Goal: Information Seeking & Learning: Learn about a topic

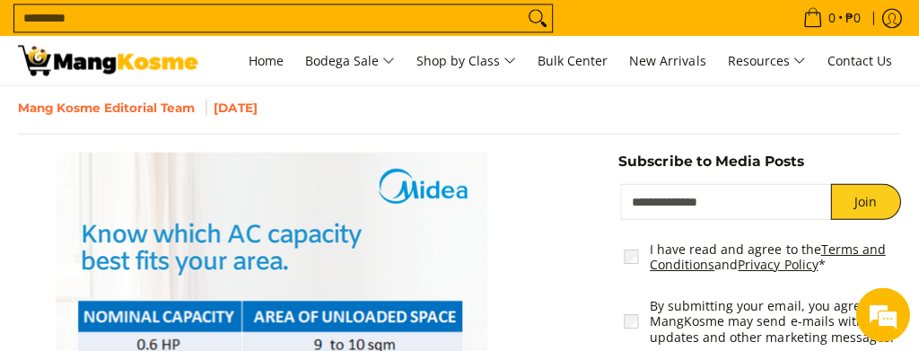
scroll to position [180, 0]
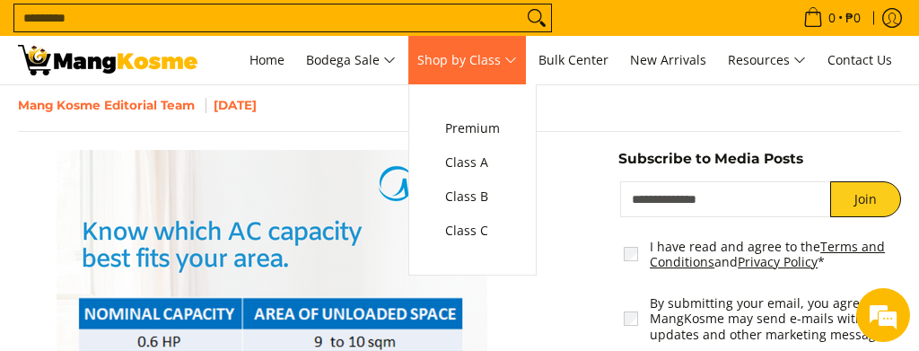
click at [462, 51] on span "Shop by Class" at bounding box center [468, 60] width 100 height 22
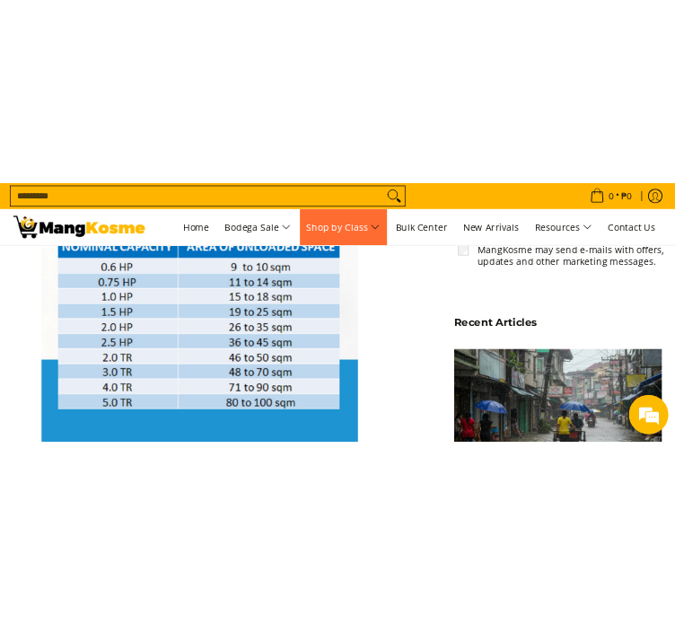
scroll to position [449, 0]
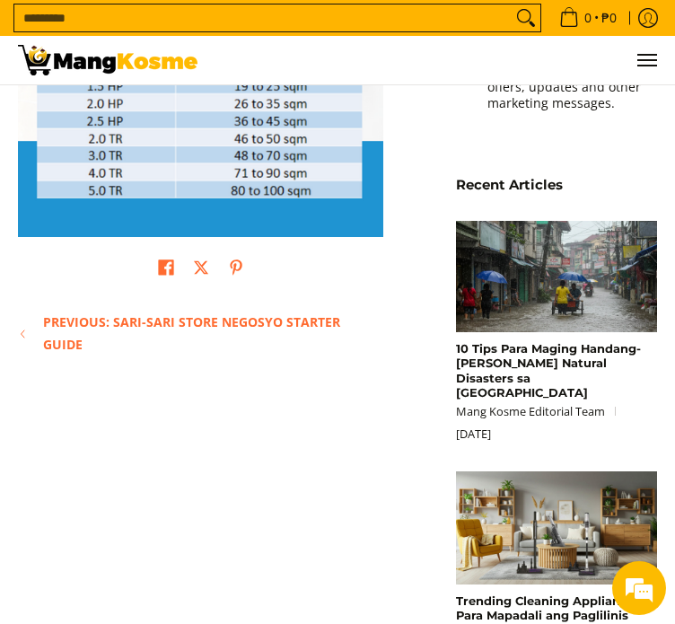
click at [186, 349] on div "Home Posts Aircon Capacity Guide Based on Your Room Size Aircon Capacity Guide …" at bounding box center [337, 340] width 675 height 1354
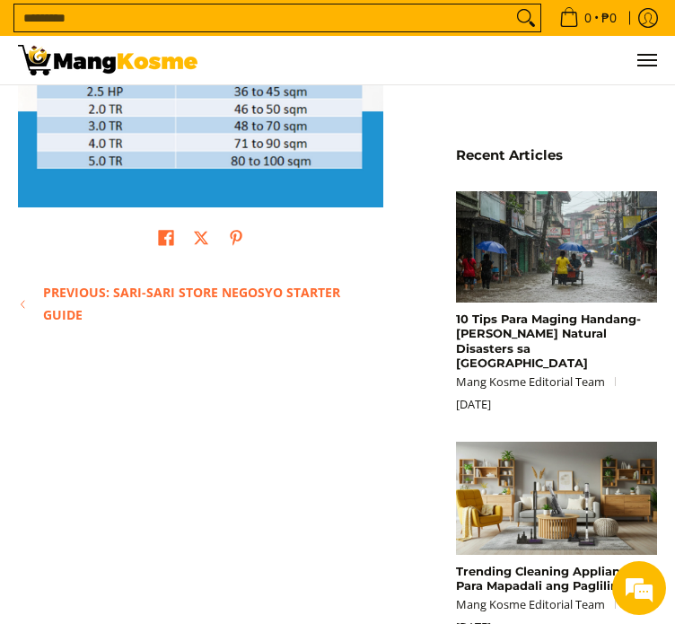
drag, startPoint x: 190, startPoint y: 453, endPoint x: 178, endPoint y: 536, distance: 84.4
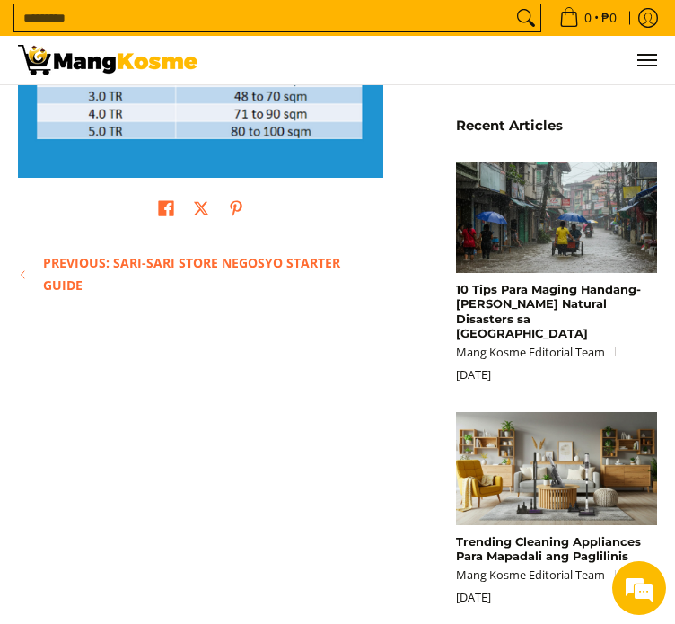
drag, startPoint x: 101, startPoint y: 514, endPoint x: 47, endPoint y: 407, distance: 120.1
click at [47, 349] on div "Home Posts Aircon Capacity Guide Based on Your Room Size Aircon Capacity Guide …" at bounding box center [337, 281] width 675 height 1354
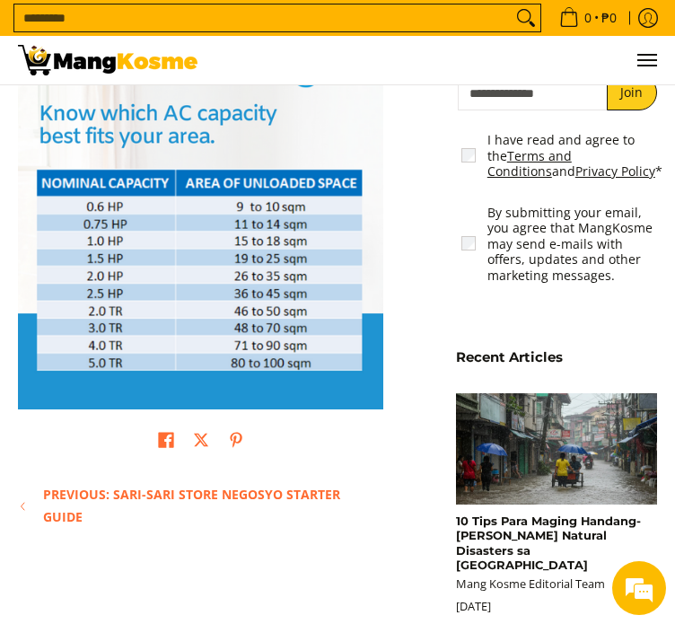
scroll to position [239, 0]
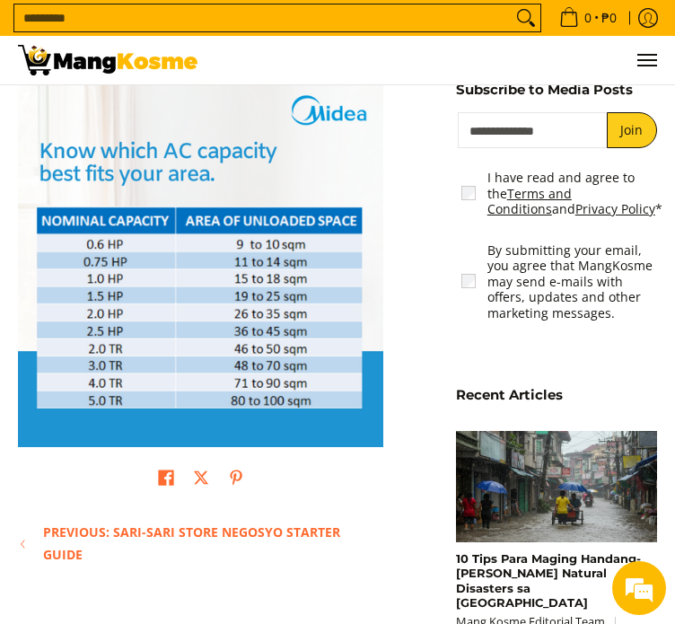
click at [84, 349] on ul at bounding box center [200, 489] width 365 height 48
click at [115, 349] on link "Previous: Sari-Sari Store Negosyo Starter Guide" at bounding box center [208, 544] width 331 height 45
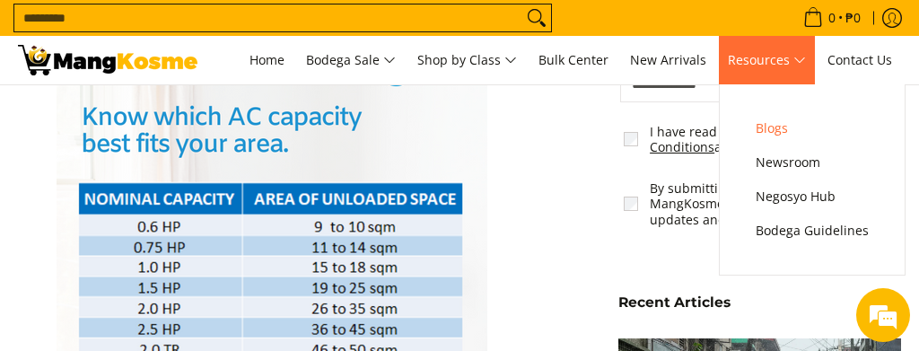
scroll to position [269, 0]
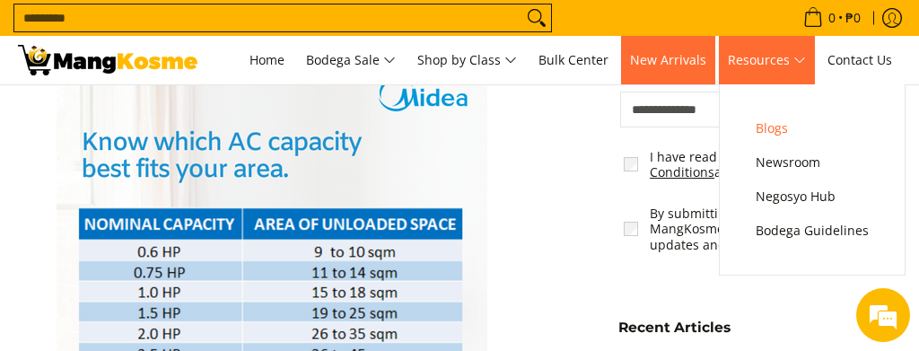
drag, startPoint x: 740, startPoint y: 37, endPoint x: 670, endPoint y: 40, distance: 70.1
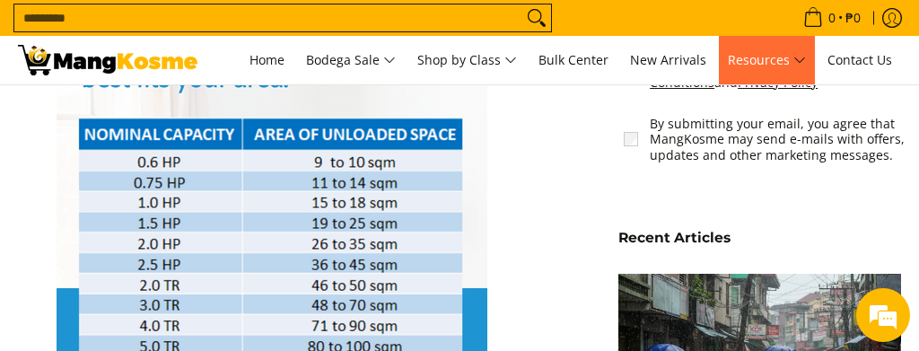
scroll to position [0, 0]
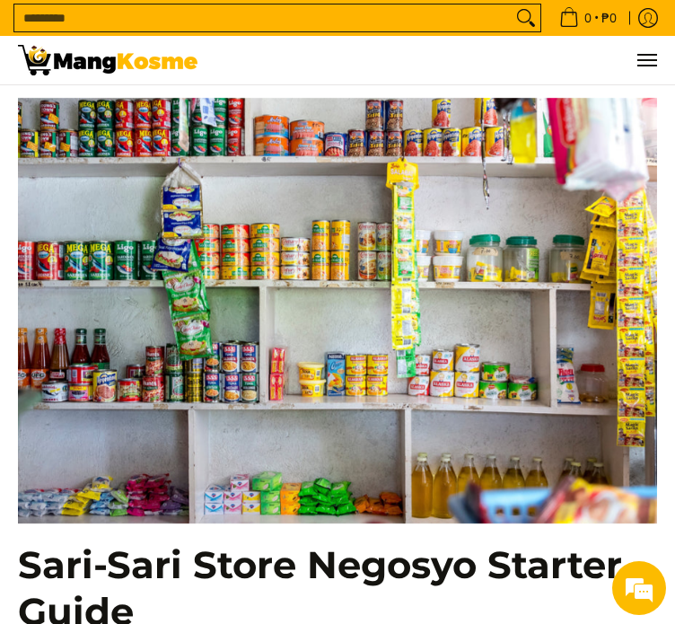
scroll to position [90, 0]
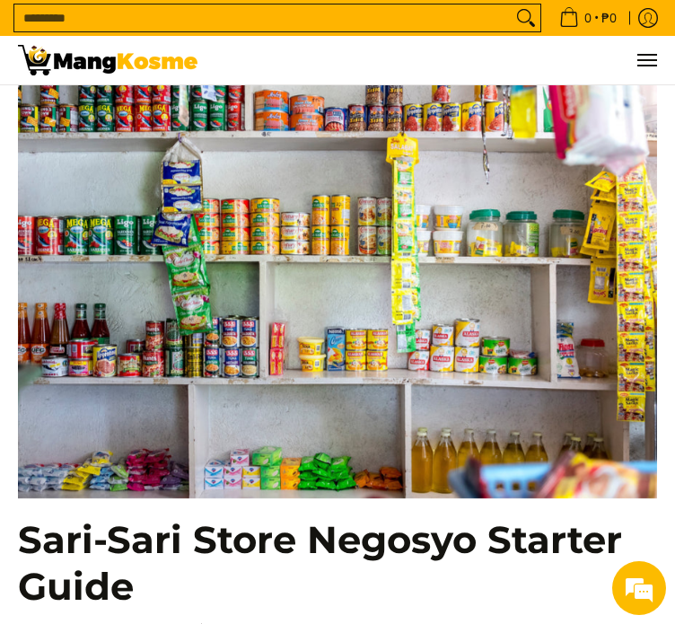
drag, startPoint x: 115, startPoint y: 559, endPoint x: -144, endPoint y: 480, distance: 270.4
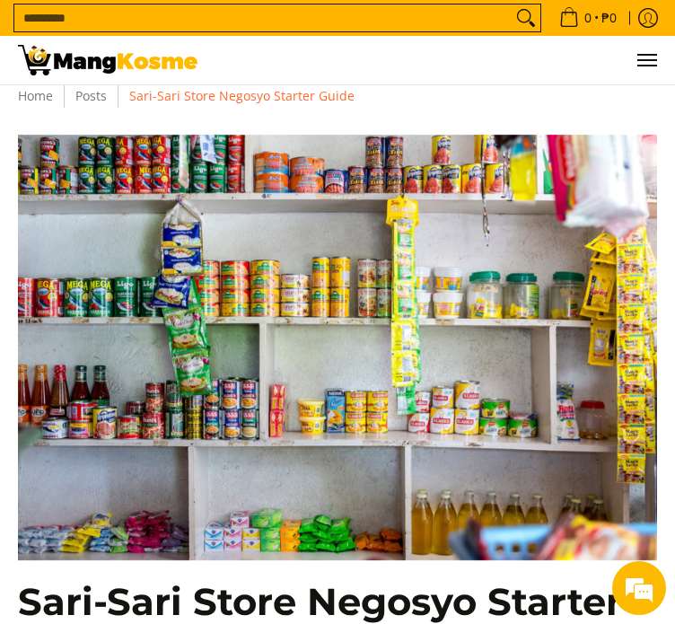
scroll to position [0, 0]
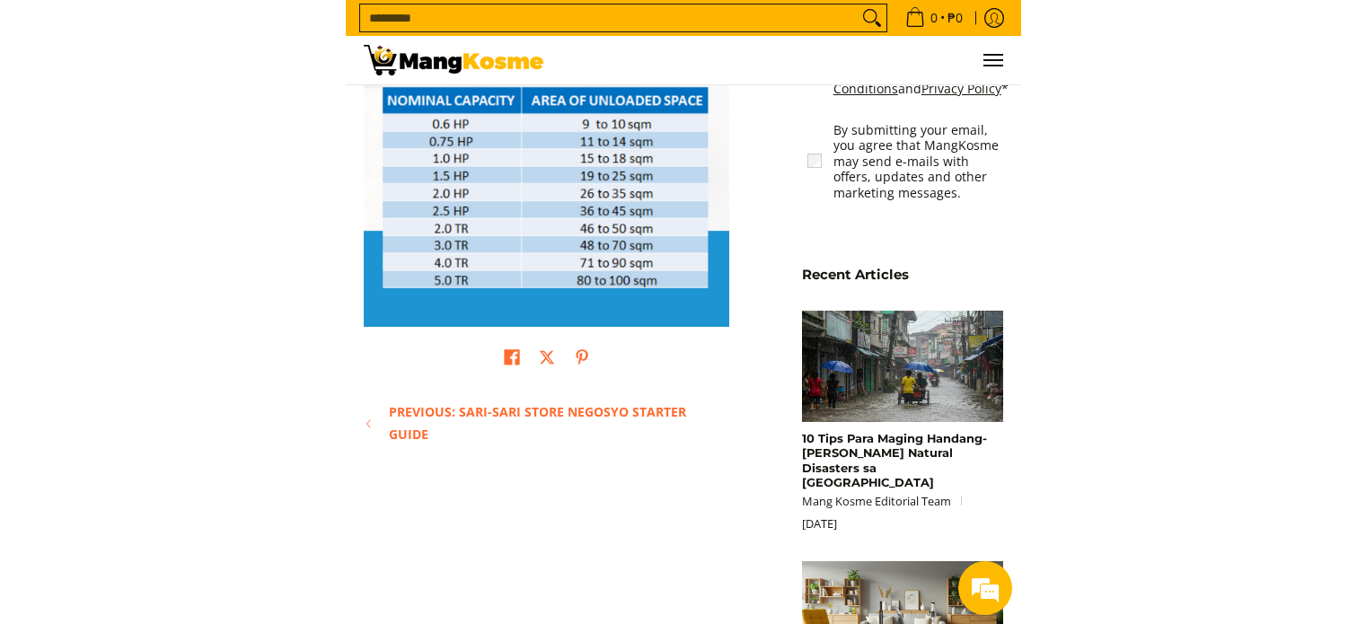
scroll to position [359, 0]
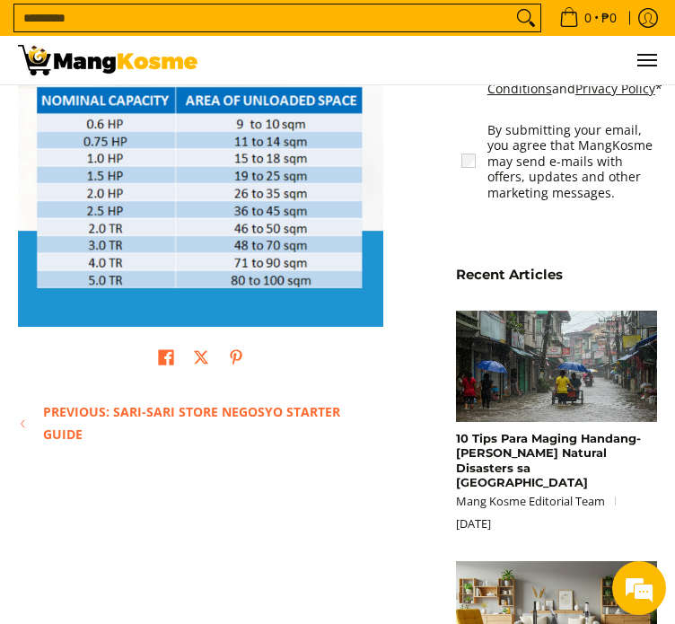
drag, startPoint x: 129, startPoint y: 598, endPoint x: -38, endPoint y: 568, distance: 169.8
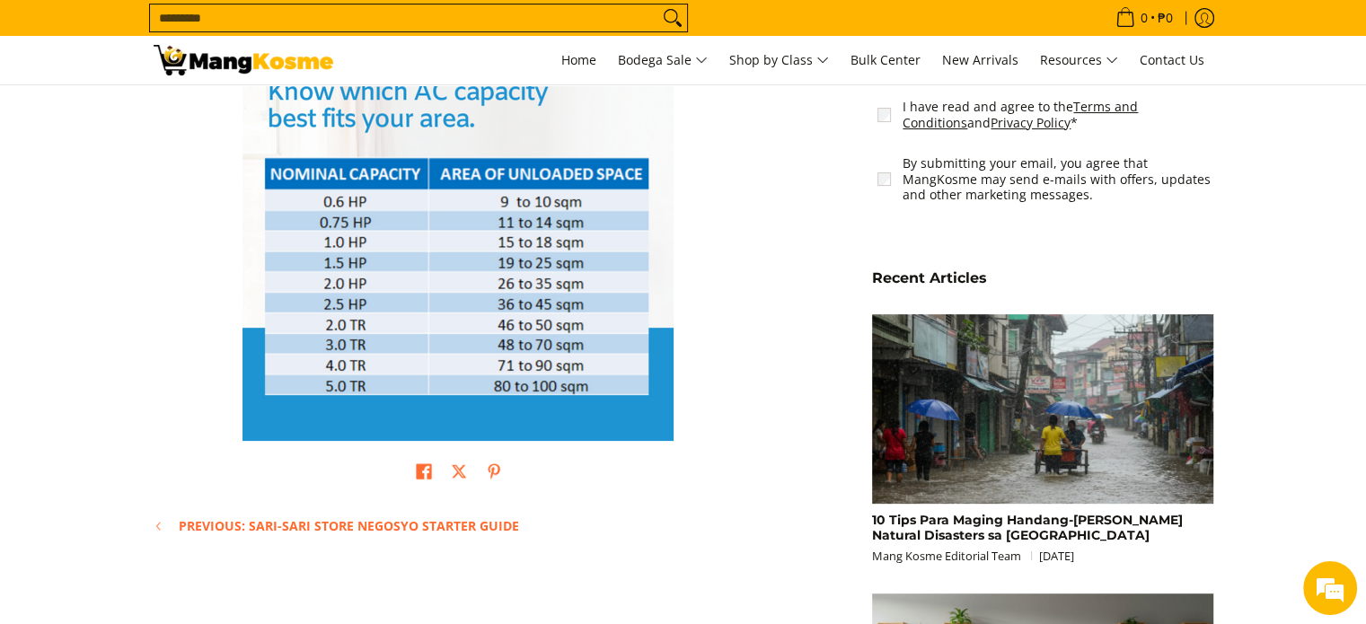
scroll to position [269, 0]
